Goal: Check status: Check status

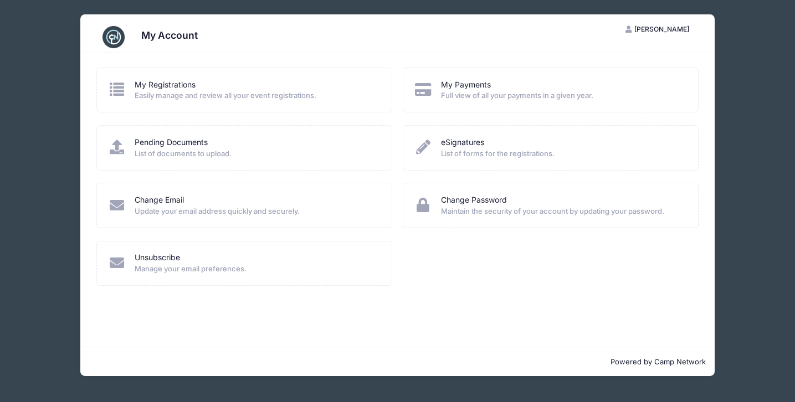
click at [120, 88] on icon at bounding box center [116, 89] width 18 height 14
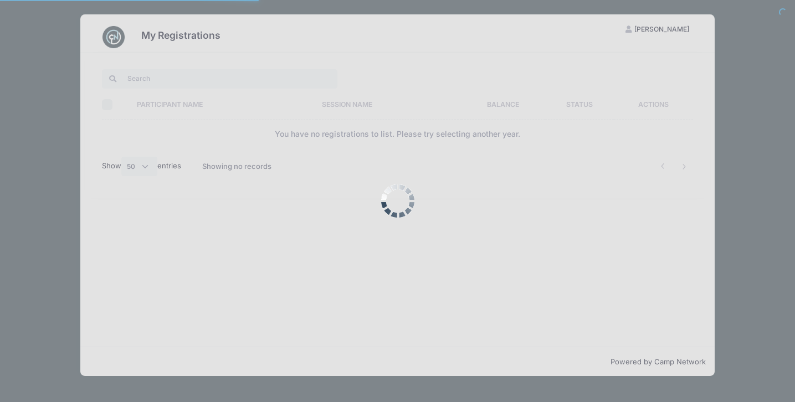
select select "50"
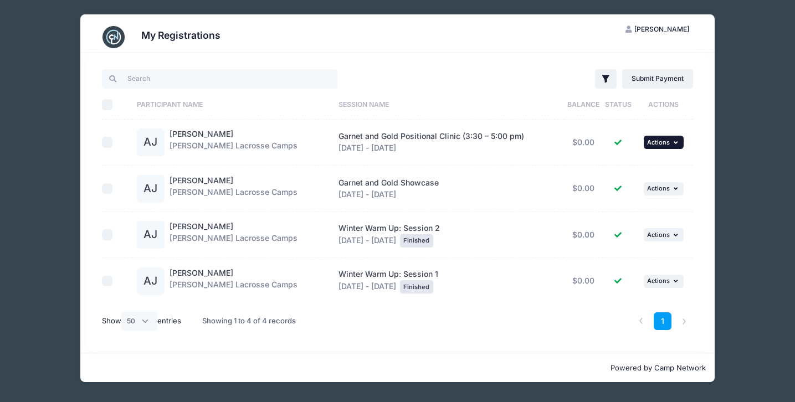
click at [674, 145] on icon "button" at bounding box center [677, 143] width 7 height 6
click at [619, 166] on link "View Registration" at bounding box center [627, 166] width 100 height 21
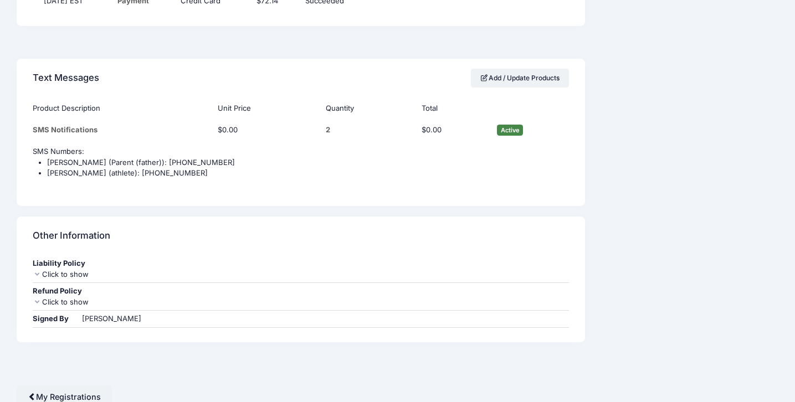
scroll to position [941, 0]
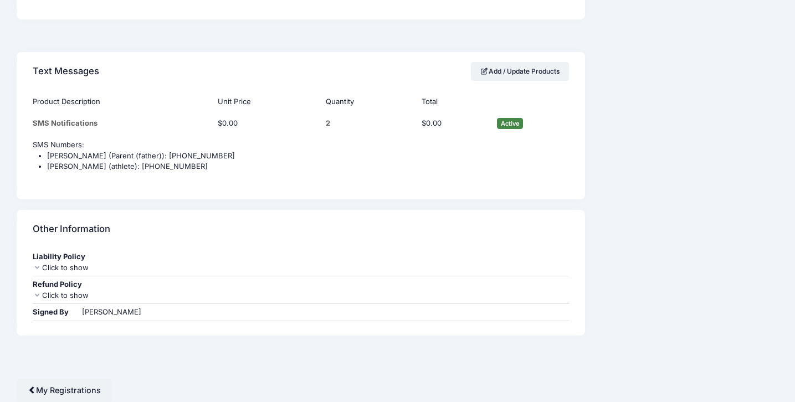
click at [51, 291] on div "Click to show" at bounding box center [301, 295] width 536 height 11
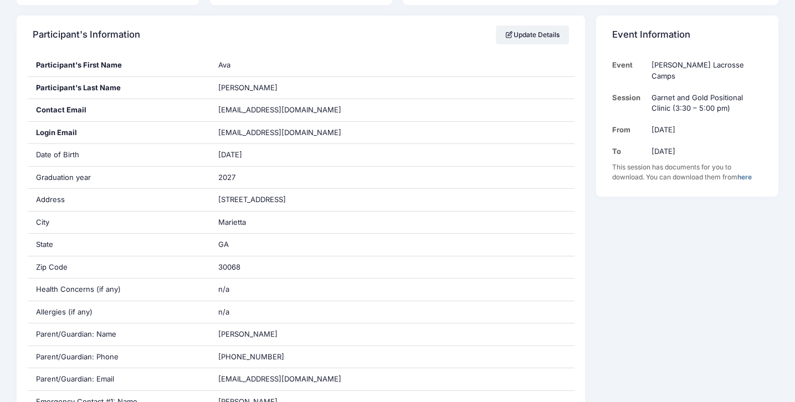
scroll to position [0, 0]
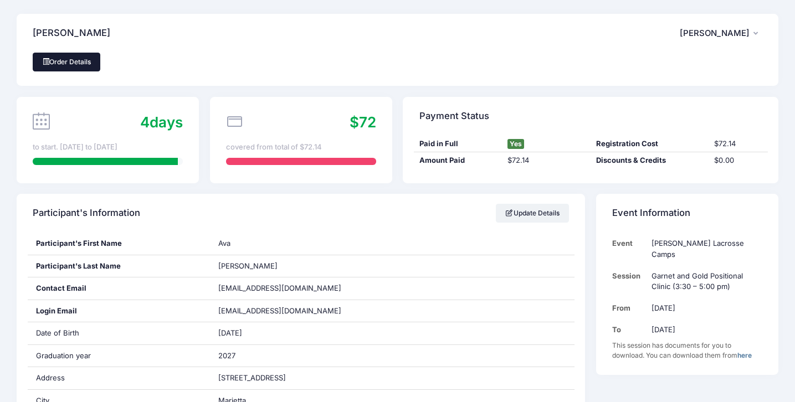
click at [85, 57] on link "Order Details" at bounding box center [67, 62] width 68 height 19
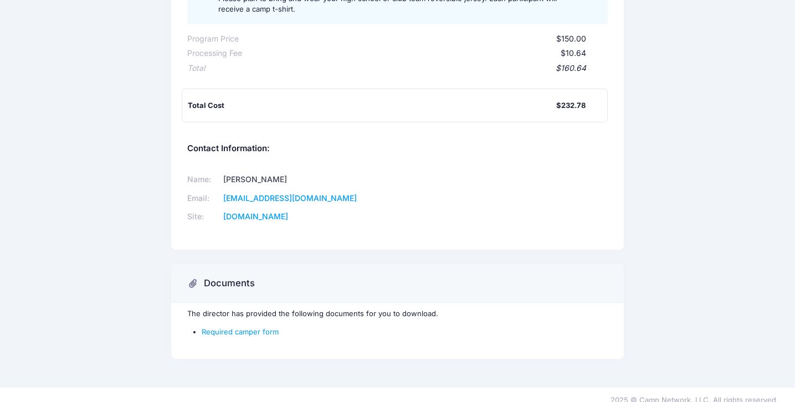
scroll to position [326, 0]
click at [271, 212] on link "seminolelacrossecamps.com" at bounding box center [255, 216] width 65 height 9
